Goal: Task Accomplishment & Management: Use online tool/utility

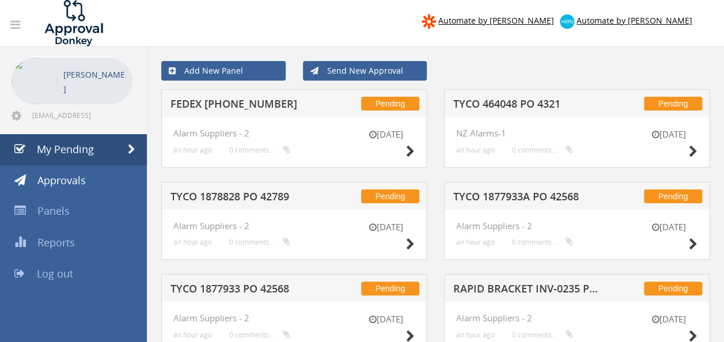
click at [237, 108] on h5 "FEDEX [PHONE_NUMBER]" at bounding box center [244, 105] width 148 height 14
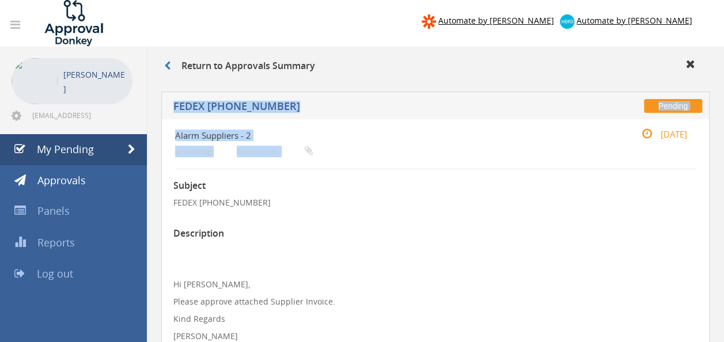
drag, startPoint x: 723, startPoint y: 98, endPoint x: 730, endPoint y: 166, distance: 68.3
click at [723, 166] on html "Automate by [PERSON_NAME] Automate by [PERSON_NAME] [PERSON_NAME] [EMAIL_ADDRES…" at bounding box center [362, 171] width 724 height 342
copy div "Pending FEDEX [PHONE_NUMBER] Alarm Suppliers - 2 an hour ago 0 comments..."
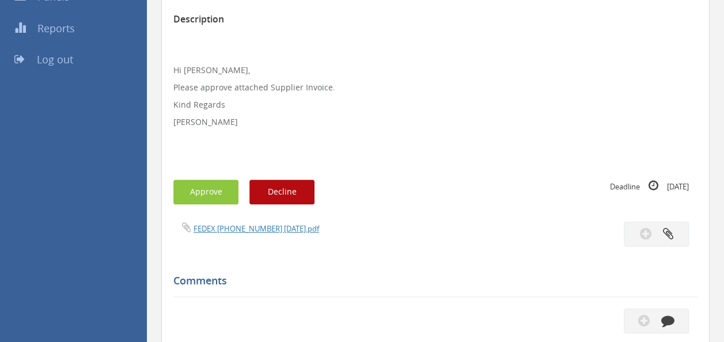
scroll to position [218, 0]
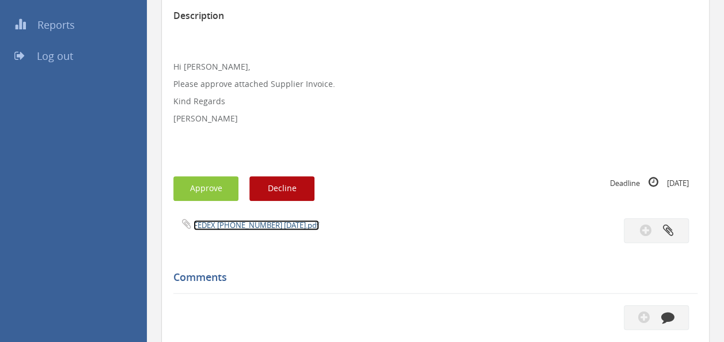
click at [269, 229] on link "FEDEX [PHONE_NUMBER] [DATE].pdf" at bounding box center [256, 225] width 126 height 10
click at [188, 187] on button "Approve" at bounding box center [205, 188] width 65 height 25
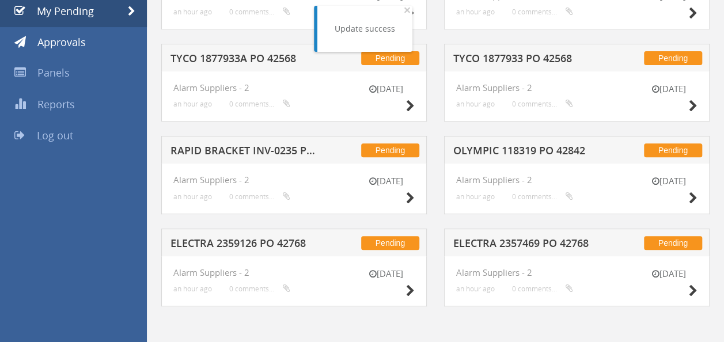
click at [271, 150] on h5 "RAPID BRACKET INV-0235 PO 43048" at bounding box center [244, 152] width 148 height 14
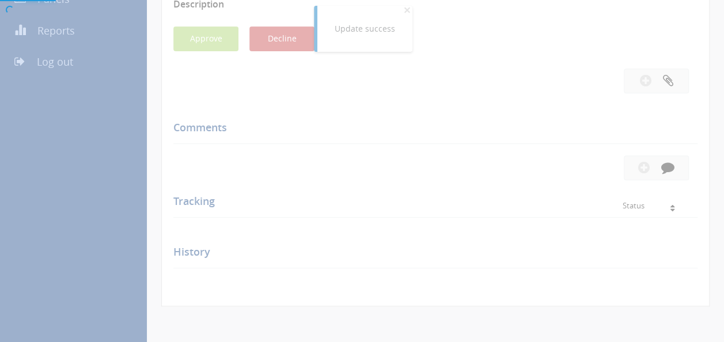
scroll to position [218, 0]
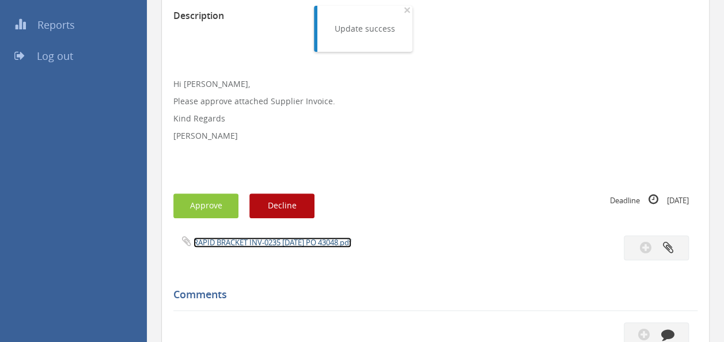
click at [254, 242] on link "RAPID BRACKET INV-0235 [DATE] PO 43048.pdf" at bounding box center [272, 242] width 158 height 10
click at [184, 195] on button "Approve" at bounding box center [205, 205] width 65 height 25
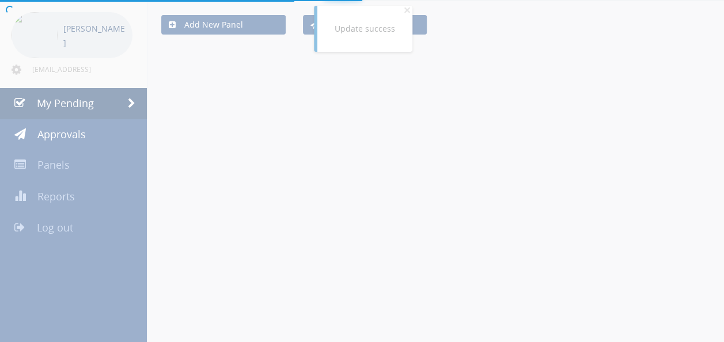
scroll to position [138, 0]
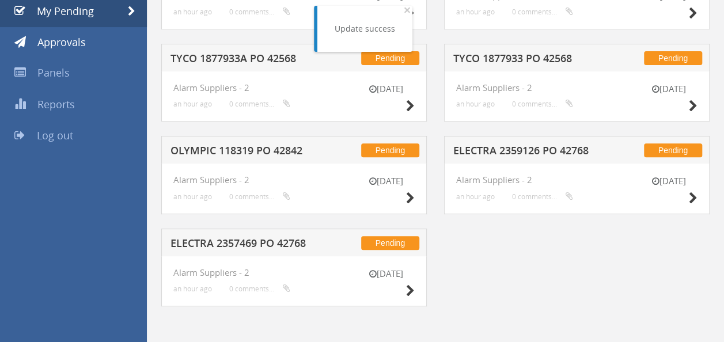
click at [226, 240] on h5 "ELECTRA 2357469 PO 42768" at bounding box center [244, 245] width 148 height 14
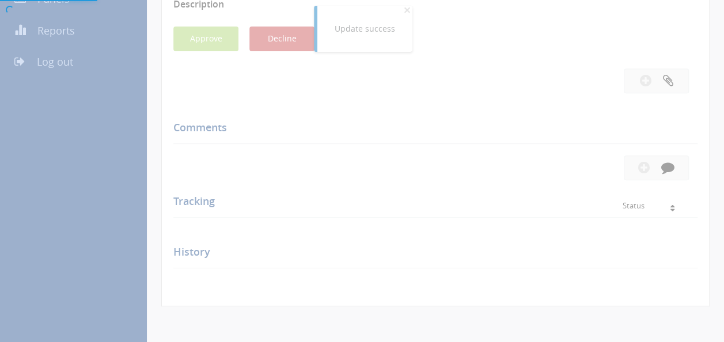
scroll to position [218, 0]
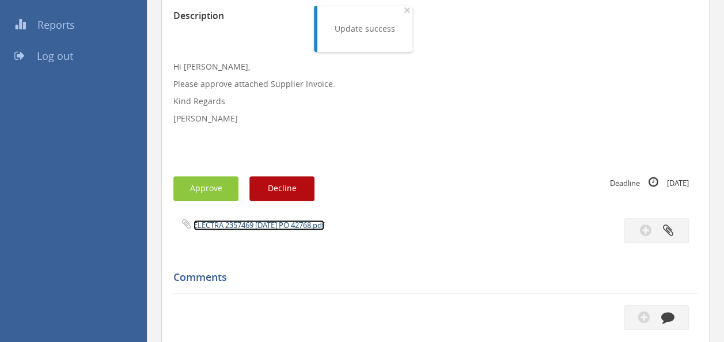
click at [239, 228] on link "ELECTRA 2357469 [DATE] PO 42768.pdf" at bounding box center [258, 225] width 131 height 10
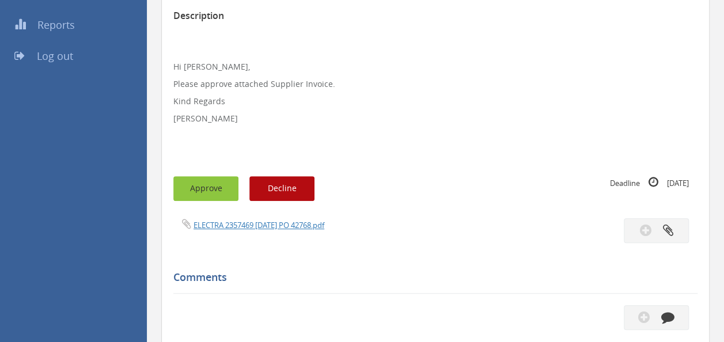
click at [206, 185] on button "Approve" at bounding box center [205, 188] width 65 height 25
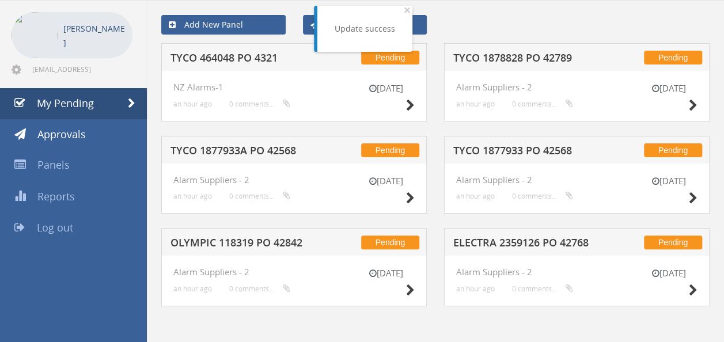
click at [256, 145] on h5 "TYCO 1877933A PO 42568" at bounding box center [244, 152] width 148 height 14
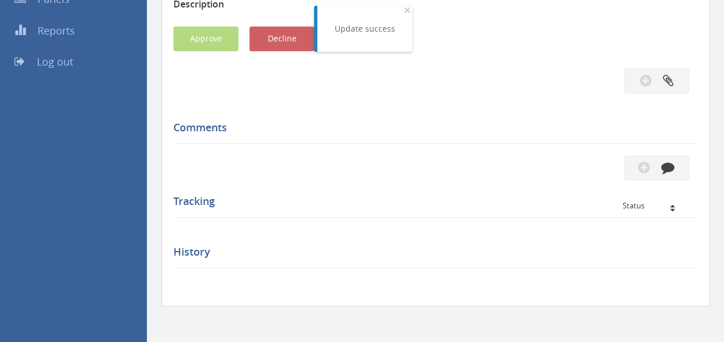
scroll to position [218, 0]
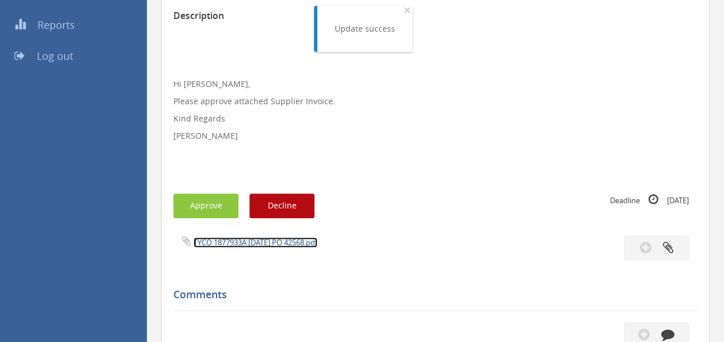
click at [251, 242] on link "TYCO 1877933A [DATE] PO 42568.pdf" at bounding box center [255, 242] width 124 height 10
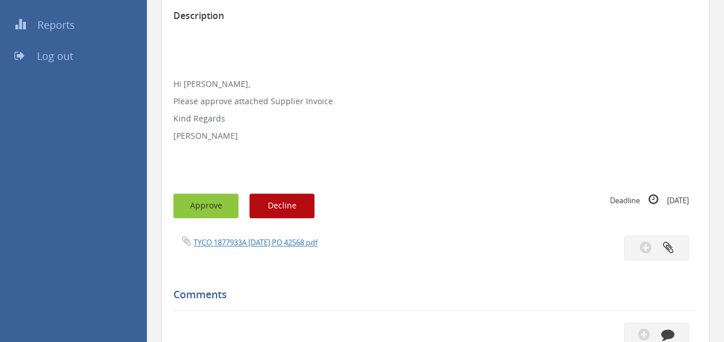
click at [196, 209] on button "Approve" at bounding box center [205, 205] width 65 height 25
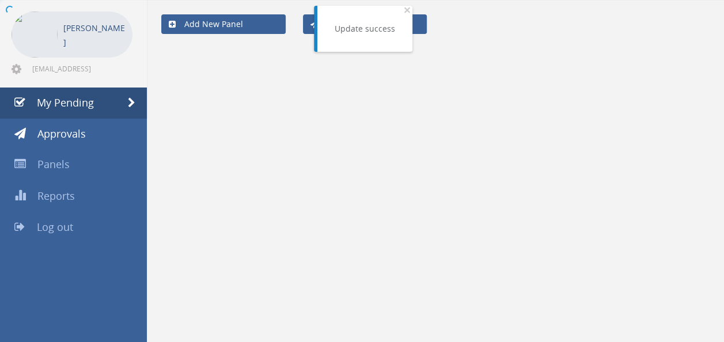
scroll to position [46, 0]
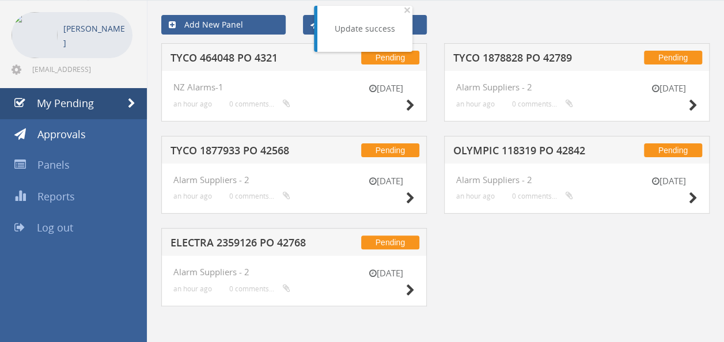
click at [256, 60] on h5 "TYCO 464048 PO 4321" at bounding box center [244, 59] width 148 height 14
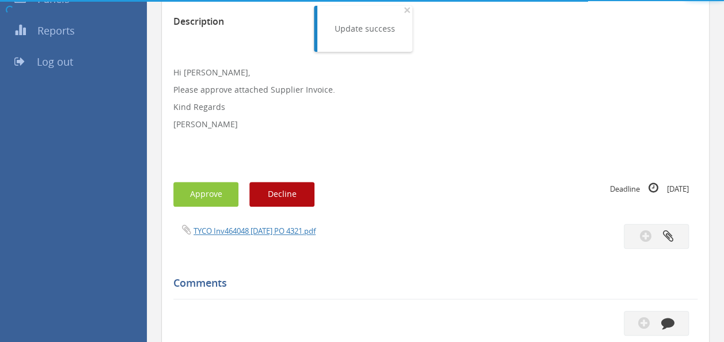
scroll to position [218, 0]
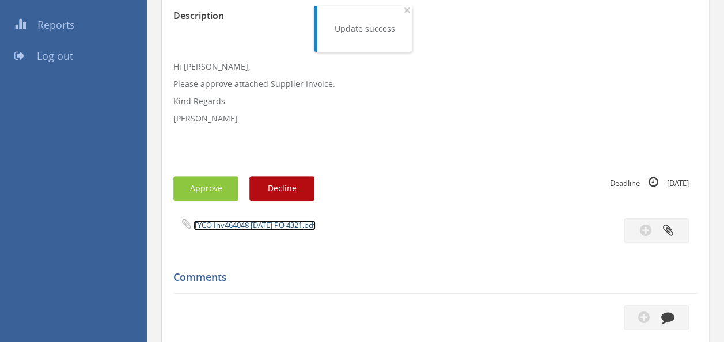
click at [260, 223] on link "TYCO Inv464048 [DATE] PO 4321.pdf" at bounding box center [254, 225] width 122 height 10
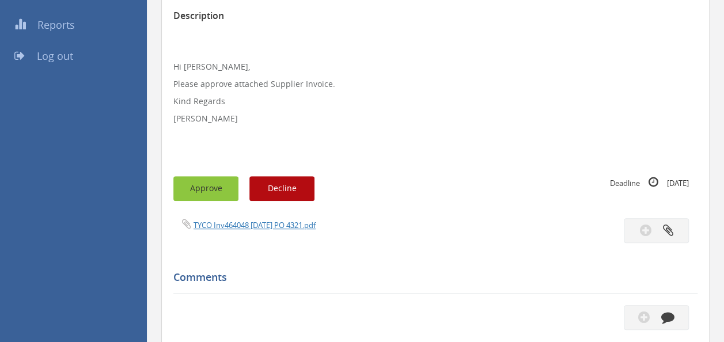
click at [208, 188] on button "Approve" at bounding box center [205, 188] width 65 height 25
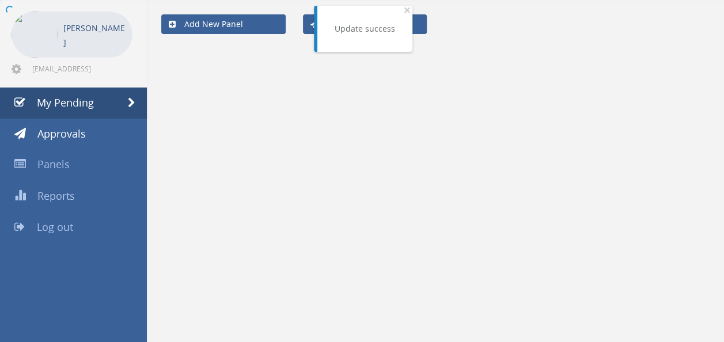
scroll to position [46, 0]
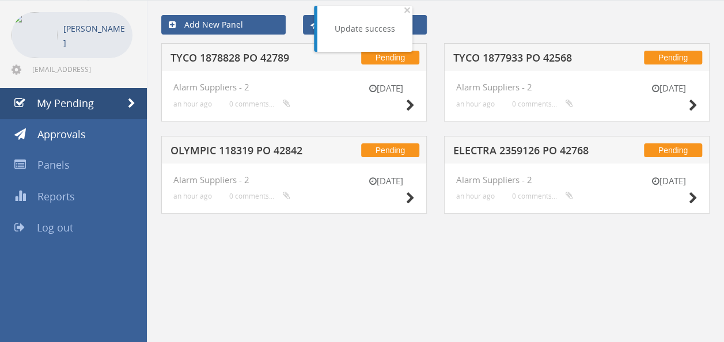
click at [266, 145] on h5 "OLYMPIC 118319 PO 42842" at bounding box center [244, 152] width 148 height 14
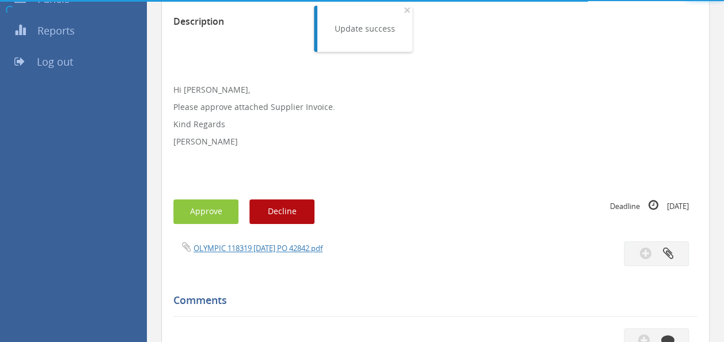
scroll to position [218, 0]
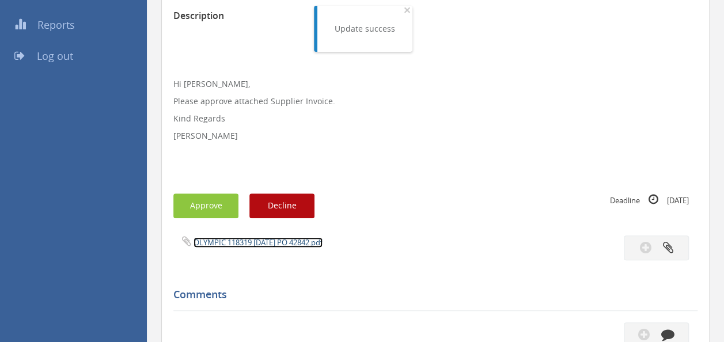
click at [261, 242] on link "OLYMPIC 118319 [DATE] PO 42842.pdf" at bounding box center [257, 242] width 129 height 10
click at [204, 210] on button "Approve" at bounding box center [205, 205] width 65 height 25
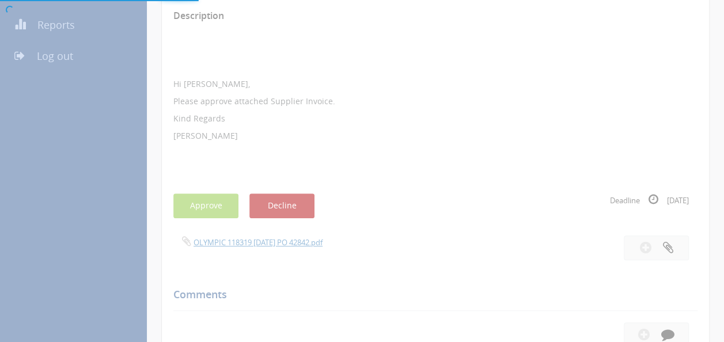
scroll to position [46, 0]
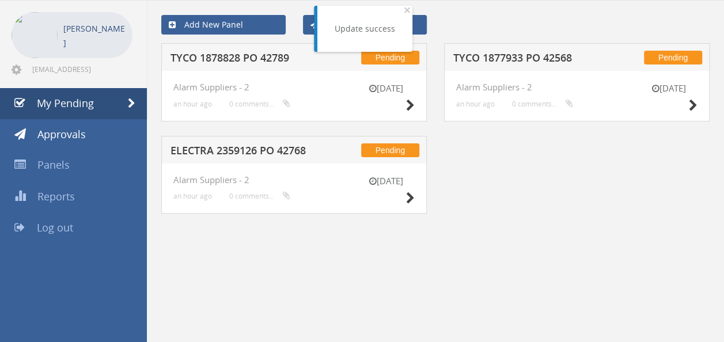
click at [245, 50] on div "Pending TYCO 1878828 PO 42789" at bounding box center [293, 57] width 265 height 28
click at [235, 55] on h5 "TYCO 1878828 PO 42789" at bounding box center [244, 59] width 148 height 14
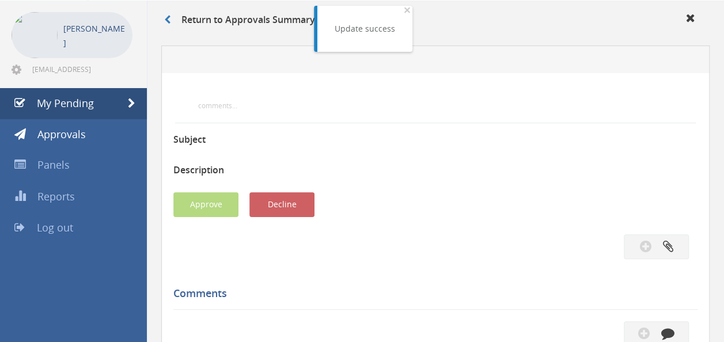
scroll to position [218, 0]
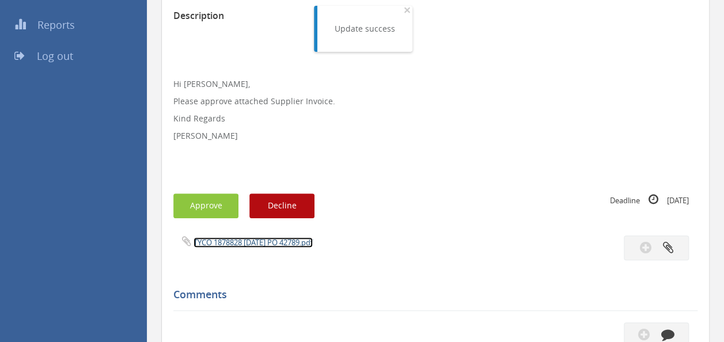
click at [230, 243] on link "TYCO 1878828 [DATE] PO 42789.pdf" at bounding box center [252, 242] width 119 height 10
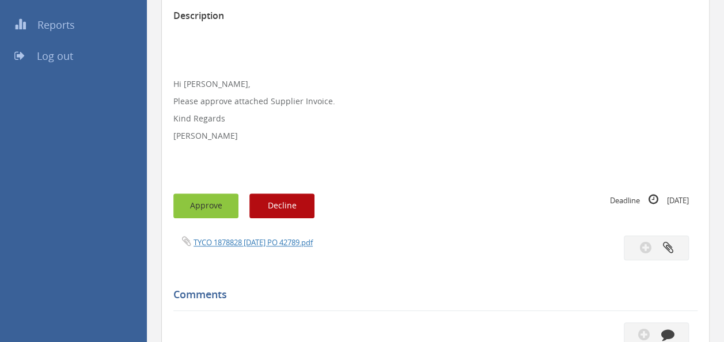
click at [195, 206] on button "Approve" at bounding box center [205, 205] width 65 height 25
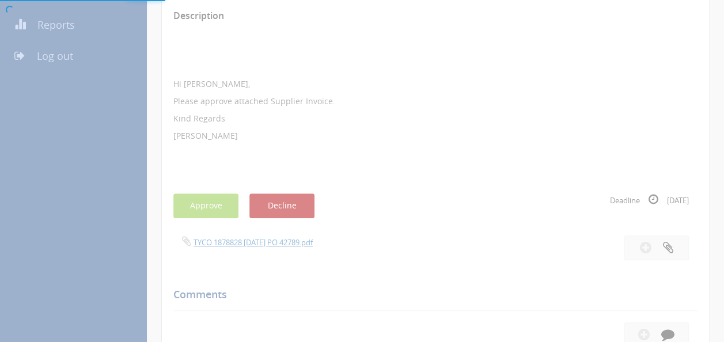
scroll to position [46, 0]
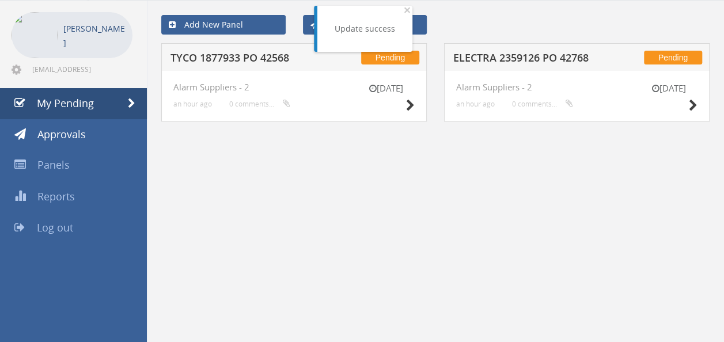
click at [549, 54] on h5 "ELECTRA 2359126 PO 42768" at bounding box center [527, 59] width 148 height 14
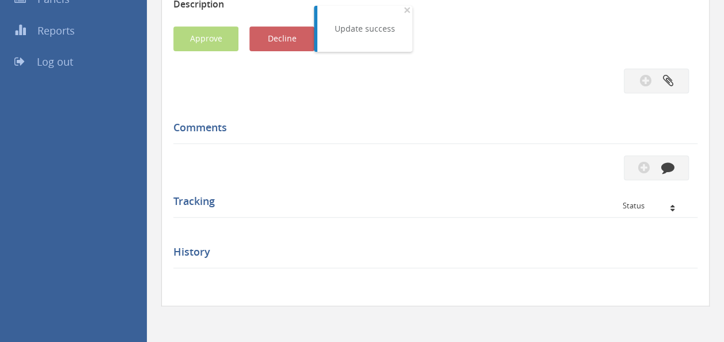
scroll to position [218, 0]
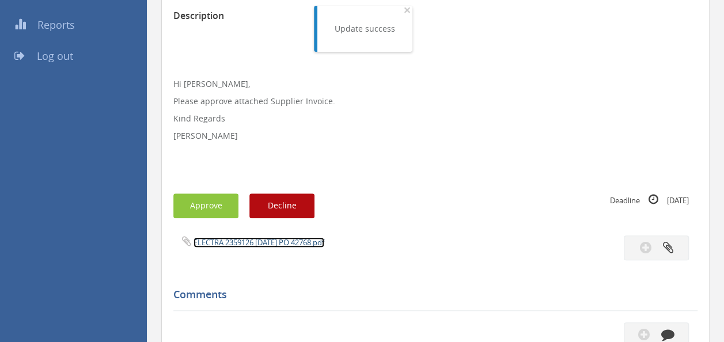
click at [260, 239] on link "ELECTRA 2359126 [DATE] PO 42768.pdf" at bounding box center [258, 242] width 131 height 10
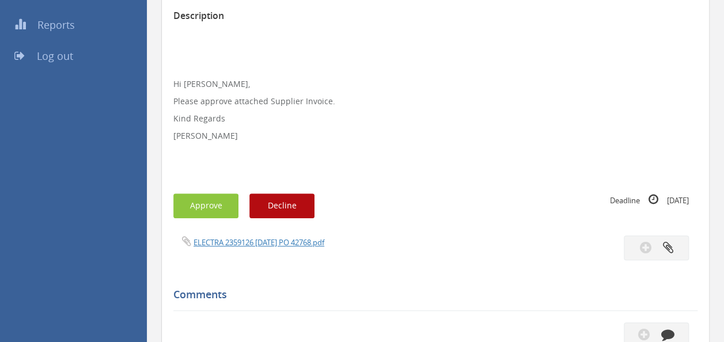
click at [207, 221] on div "Subject ELECTRA 2359126 PO 42768 Description Hi [PERSON_NAME], Please approve a…" at bounding box center [435, 241] width 524 height 578
click at [210, 206] on button "Approve" at bounding box center [205, 205] width 65 height 25
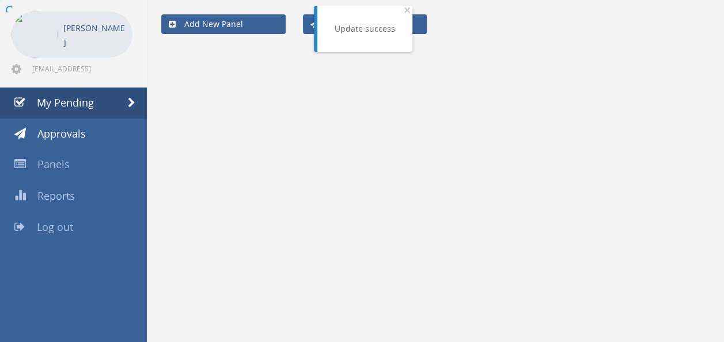
scroll to position [46, 0]
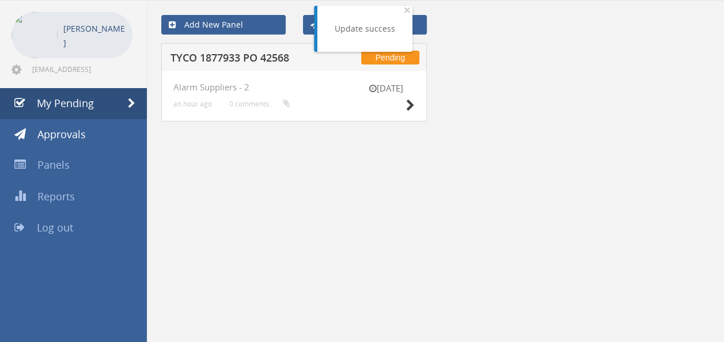
click at [269, 63] on h5 "TYCO 1877933 PO 42568" at bounding box center [244, 59] width 148 height 14
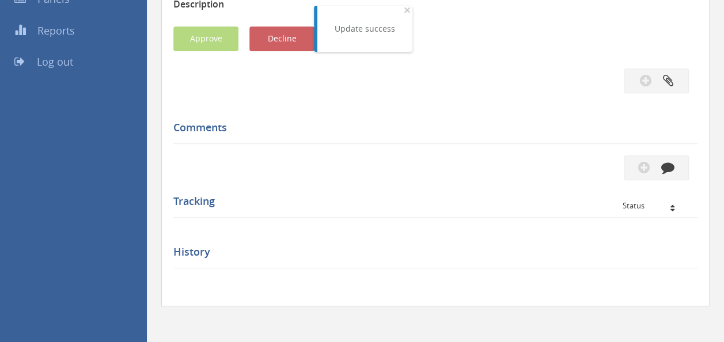
scroll to position [218, 0]
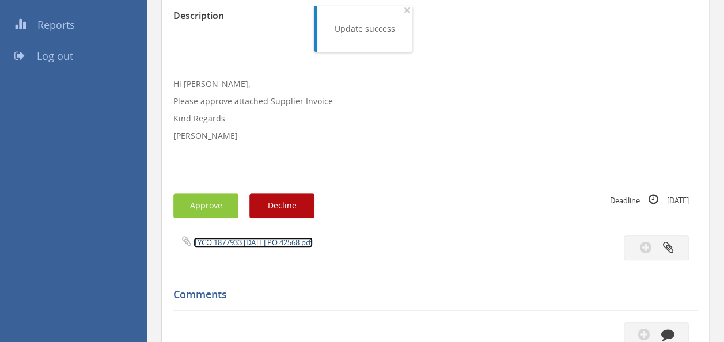
click at [231, 242] on link "TYCO 1877933 [DATE] PO 42568.pdf" at bounding box center [252, 242] width 119 height 10
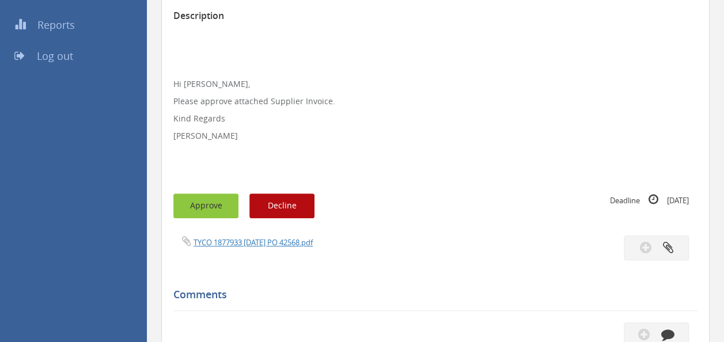
click at [201, 202] on button "Approve" at bounding box center [205, 205] width 65 height 25
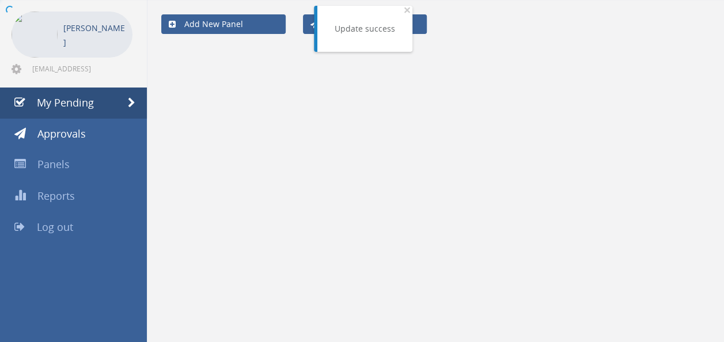
scroll to position [46, 0]
